Goal: Navigation & Orientation: Find specific page/section

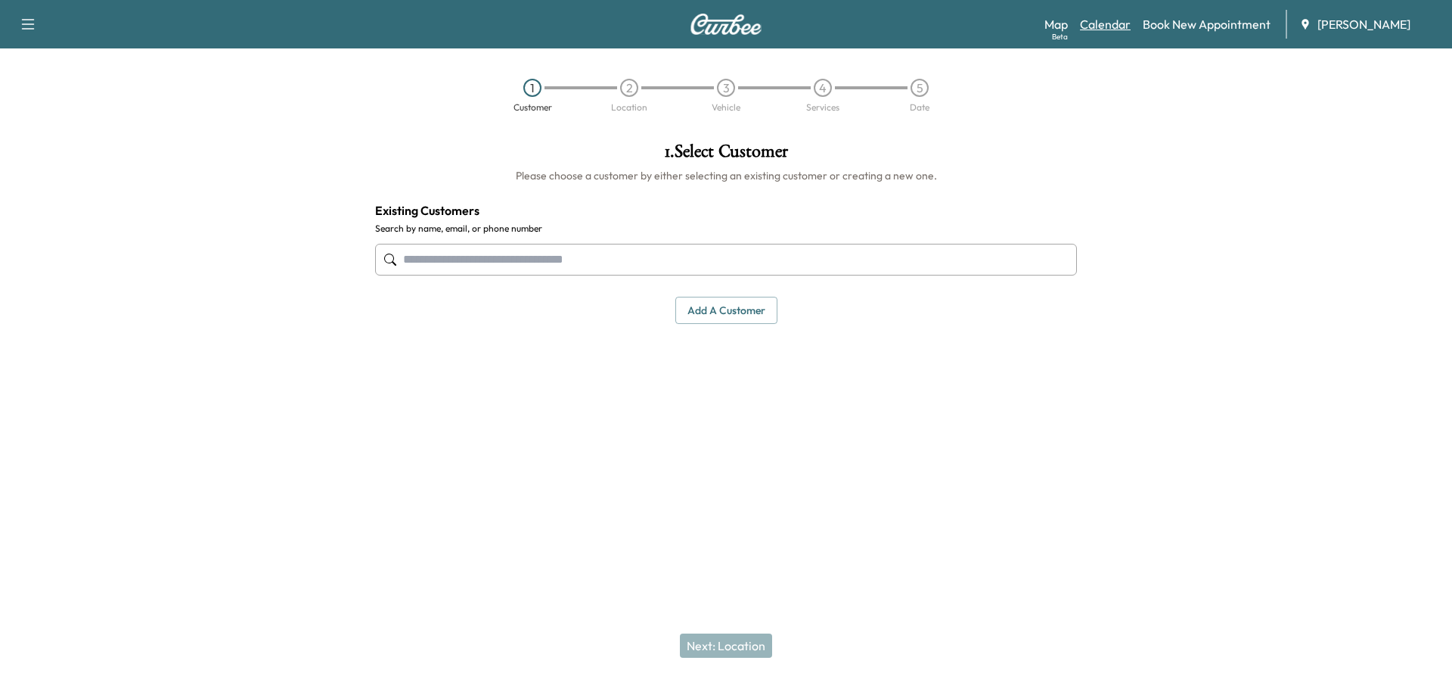
click at [1124, 27] on link "Calendar" at bounding box center [1105, 24] width 51 height 18
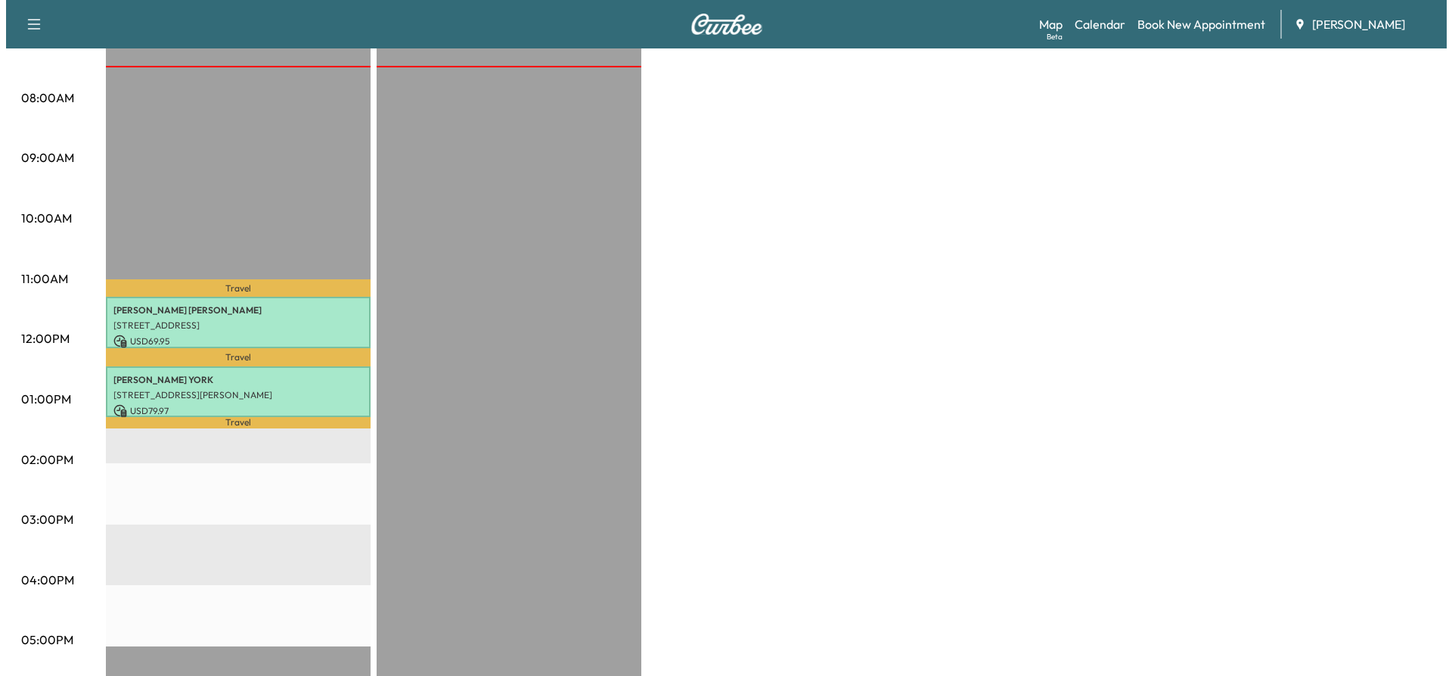
scroll to position [454, 0]
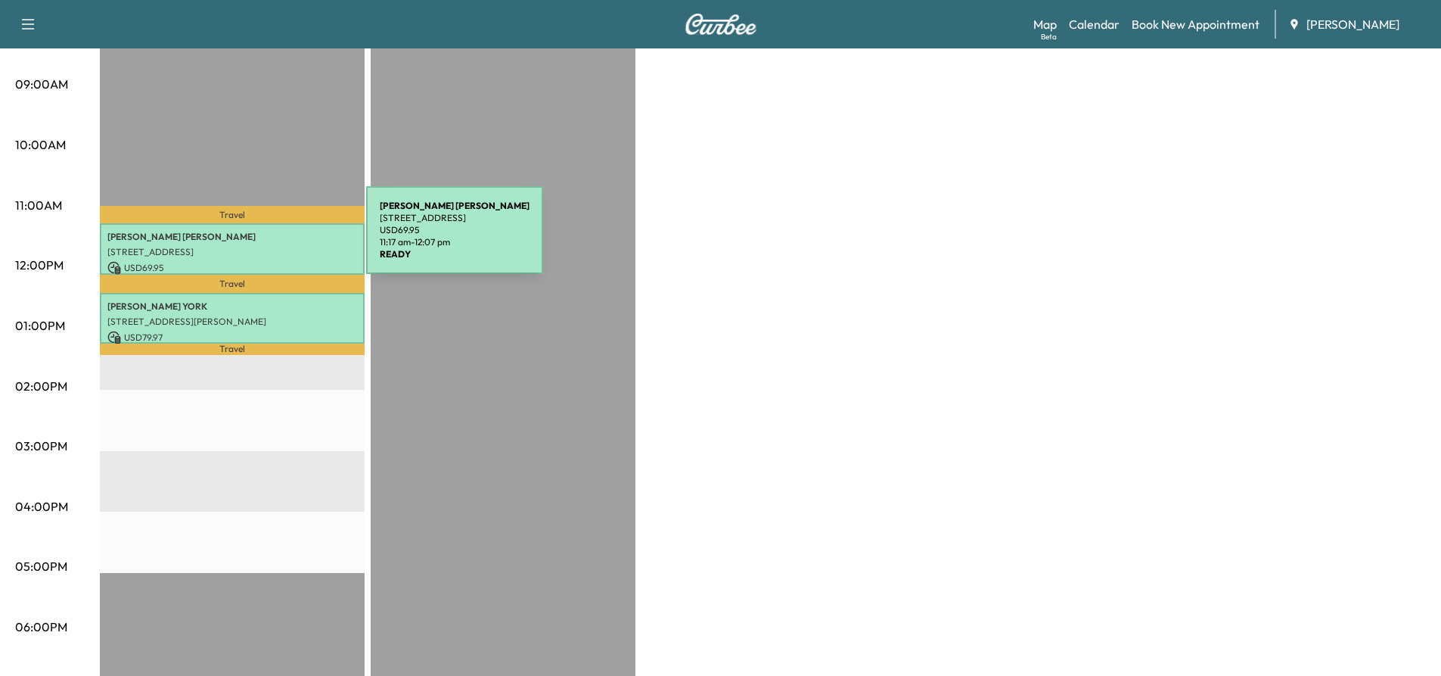
click at [253, 245] on div "[PERSON_NAME] [STREET_ADDRESS] USD 69.95 11:17 am - 12:07 pm" at bounding box center [232, 248] width 265 height 51
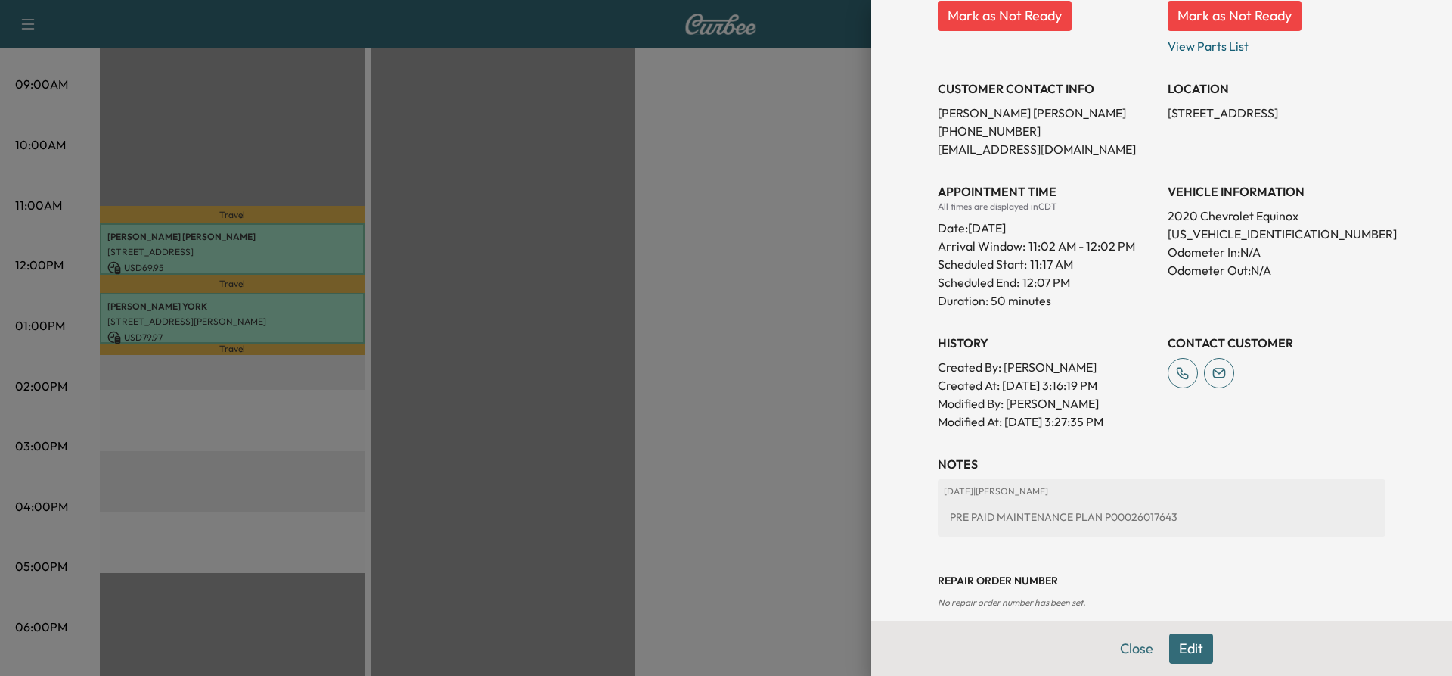
scroll to position [269, 0]
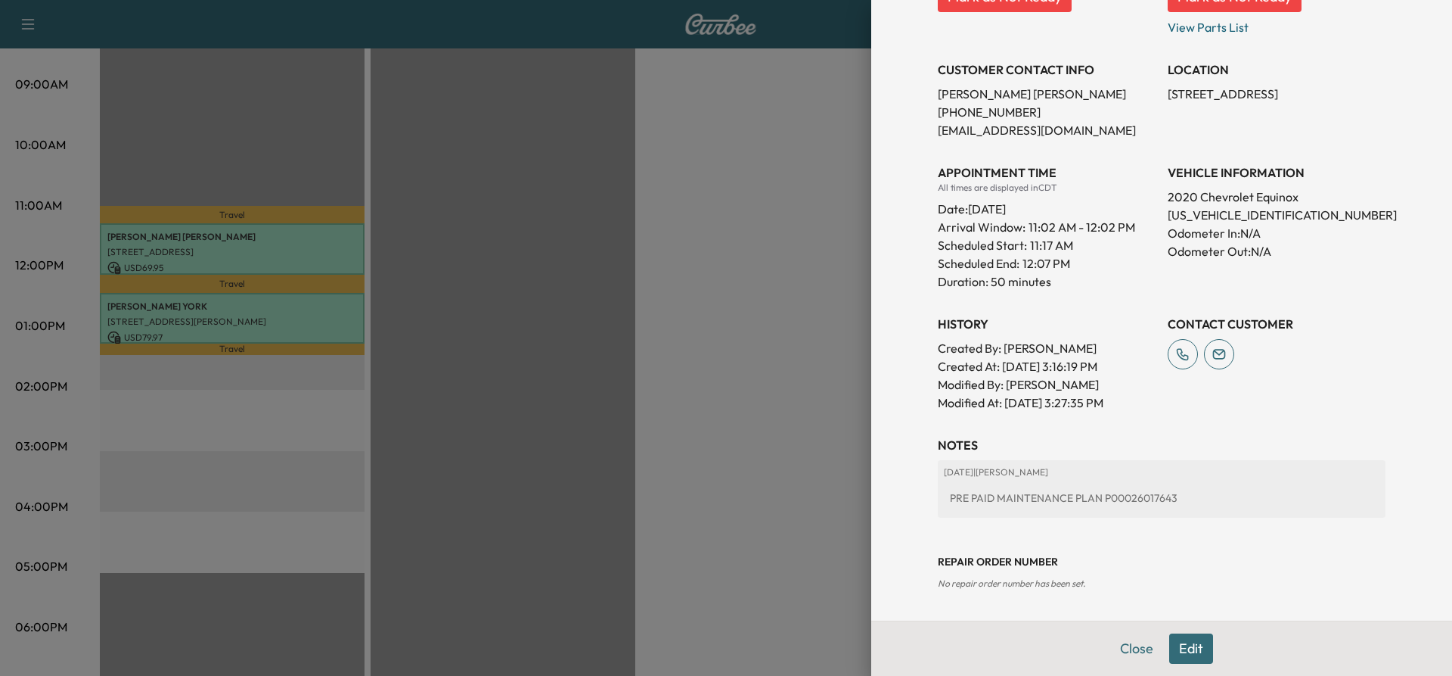
click at [208, 317] on div at bounding box center [726, 338] width 1452 height 676
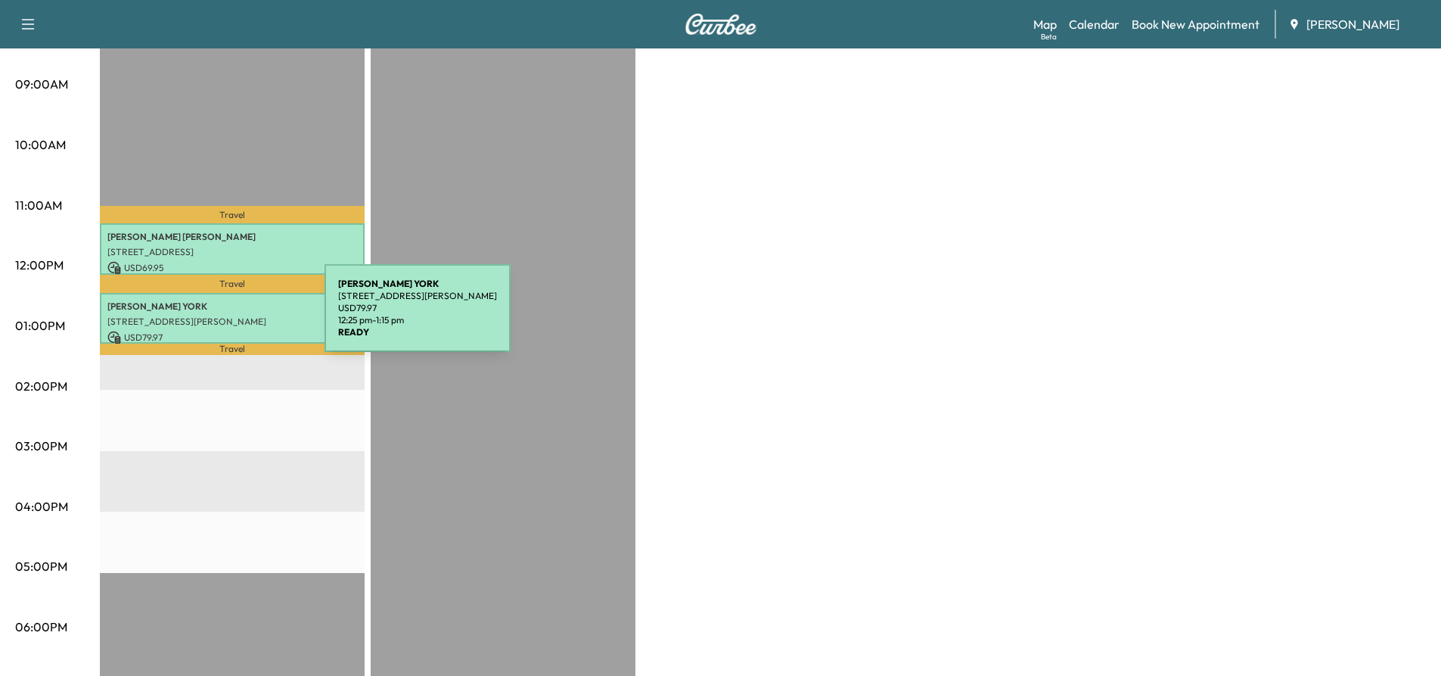
click at [211, 317] on p "[STREET_ADDRESS][PERSON_NAME]" at bounding box center [232, 321] width 250 height 12
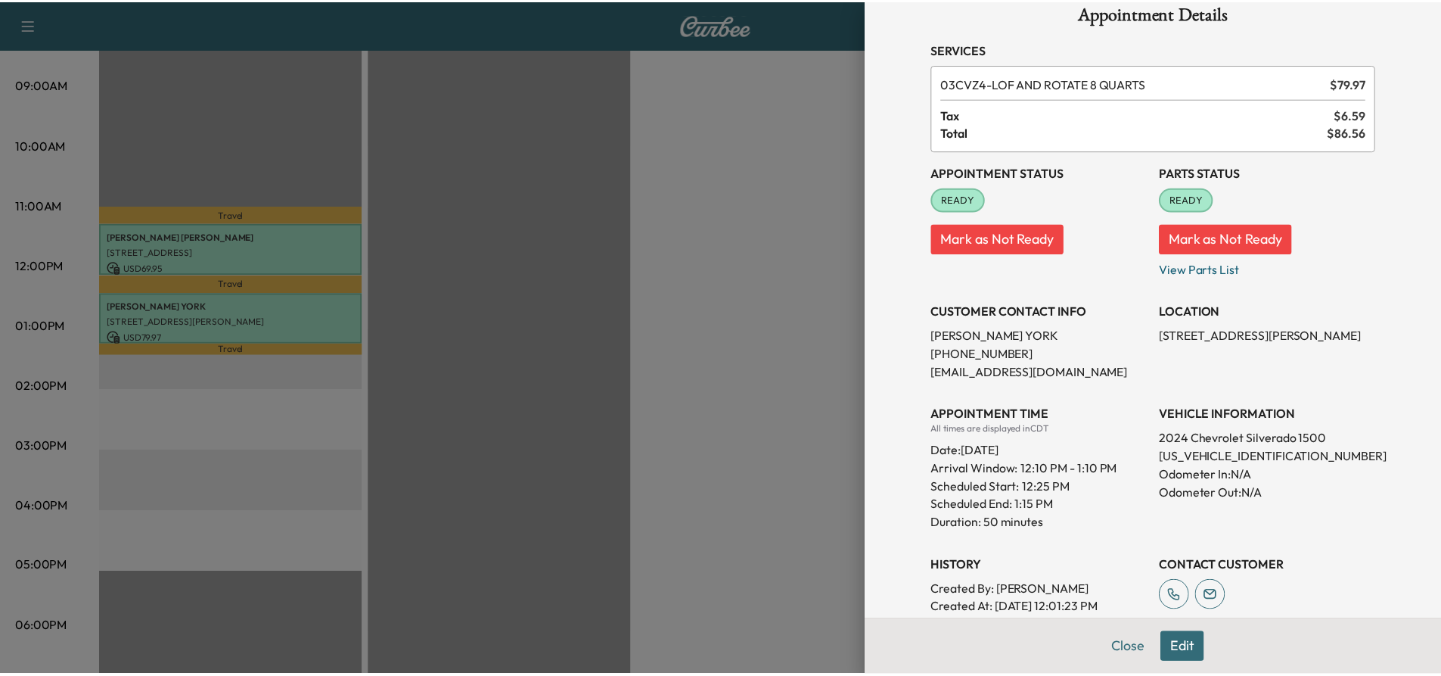
scroll to position [0, 0]
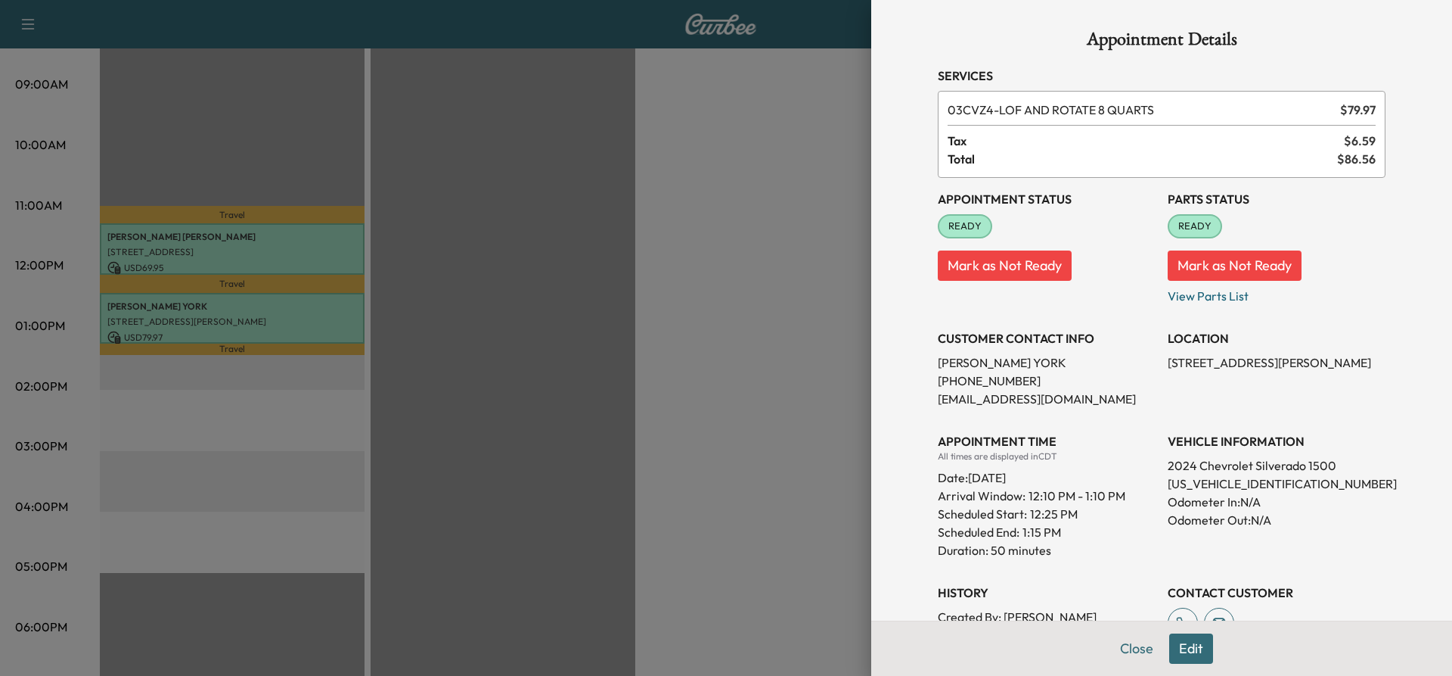
click at [436, 262] on div at bounding box center [726, 338] width 1452 height 676
